Goal: Task Accomplishment & Management: Manage account settings

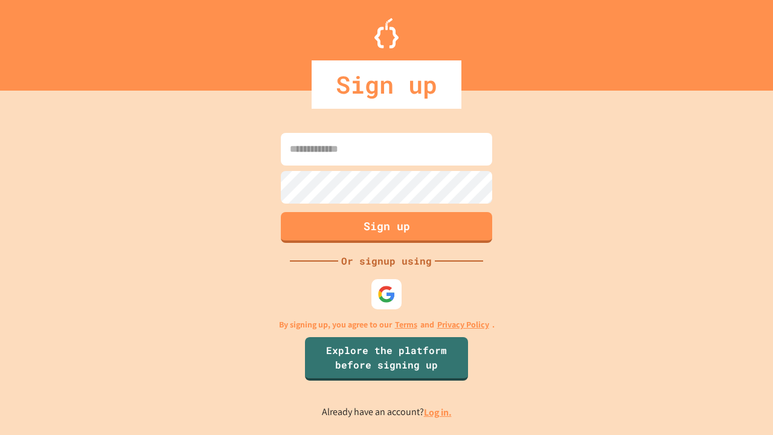
click at [439, 412] on link "Log in." at bounding box center [438, 412] width 28 height 13
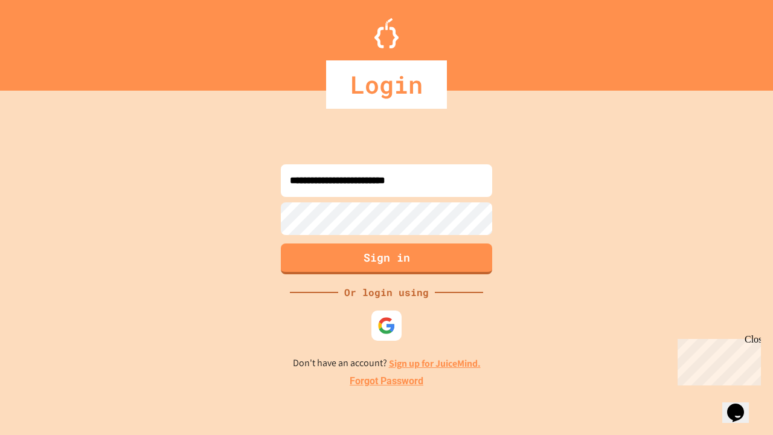
type input "**********"
